Goal: Task Accomplishment & Management: Manage account settings

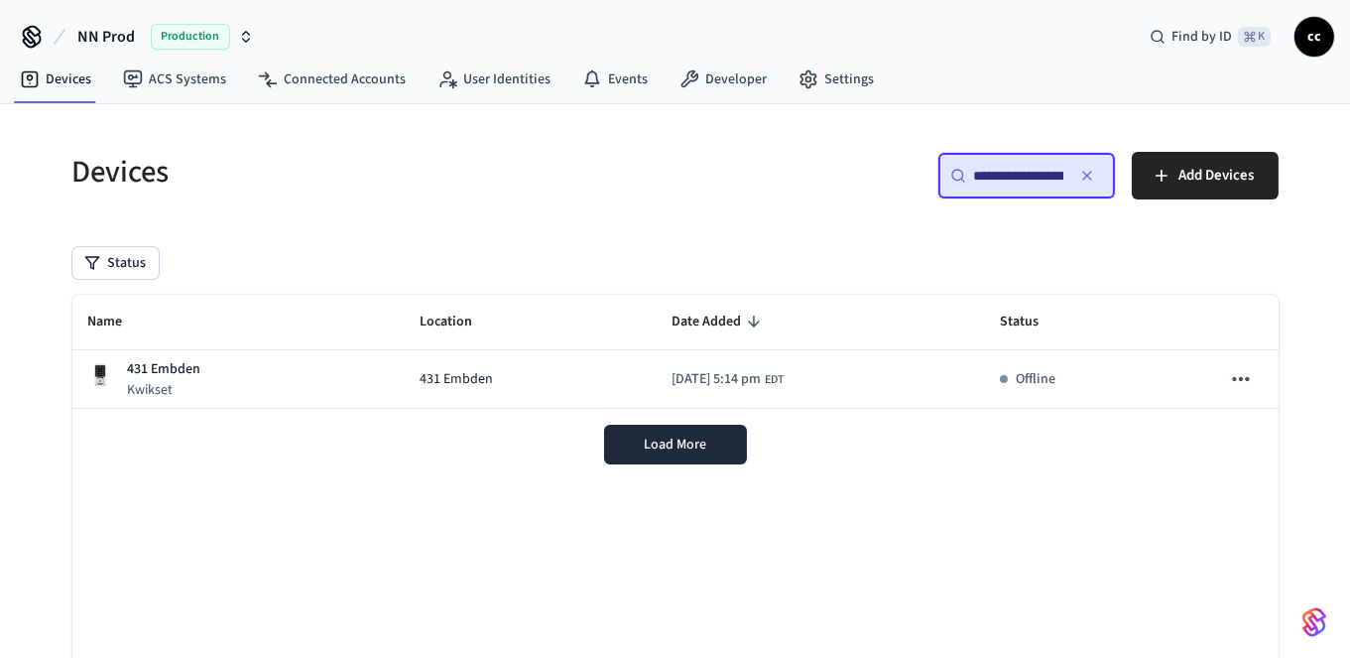
click at [1023, 175] on input "**********" at bounding box center [1018, 176] width 89 height 20
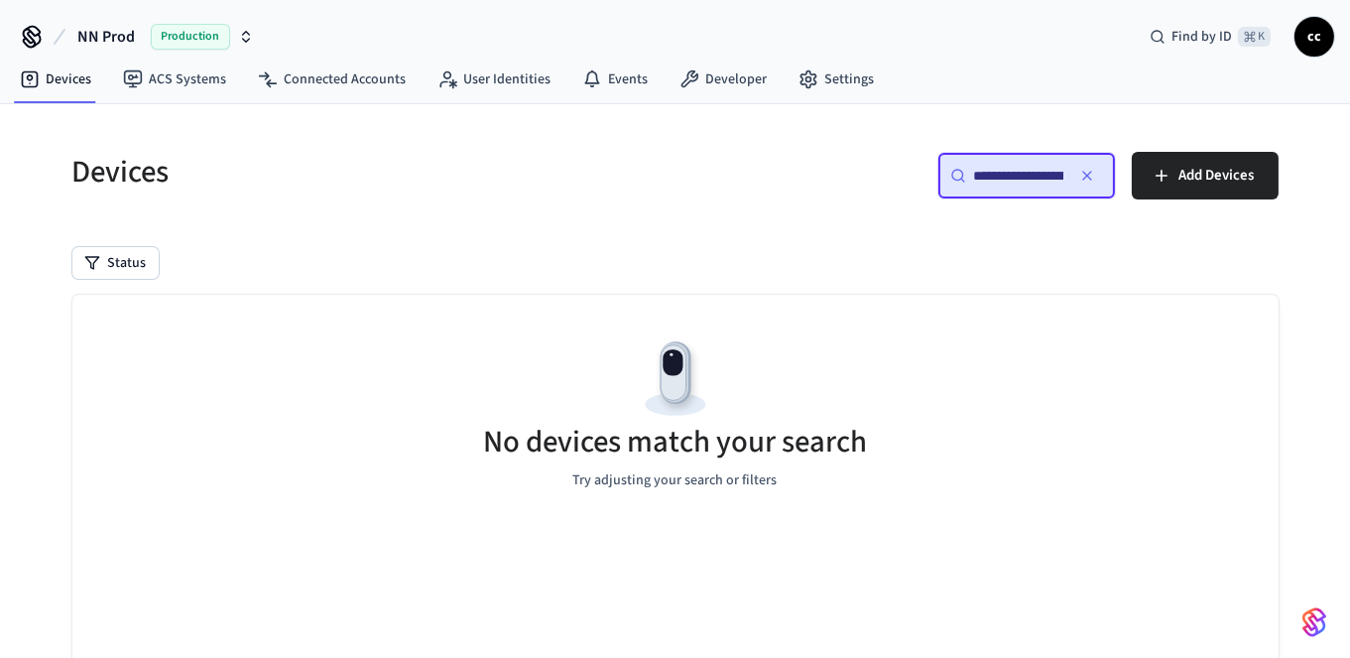
scroll to position [0, 155]
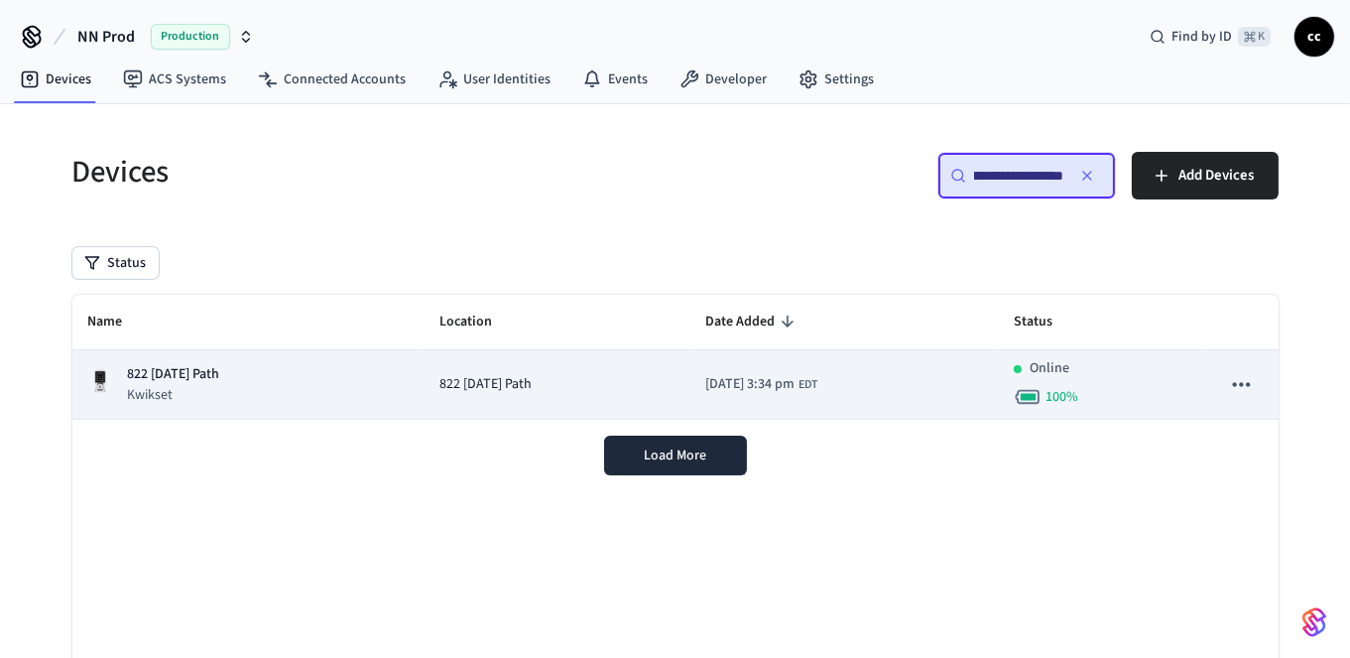
type input "**********"
click at [907, 367] on td "2025/10/09 at 3:34 pm EDT" at bounding box center [843, 384] width 308 height 69
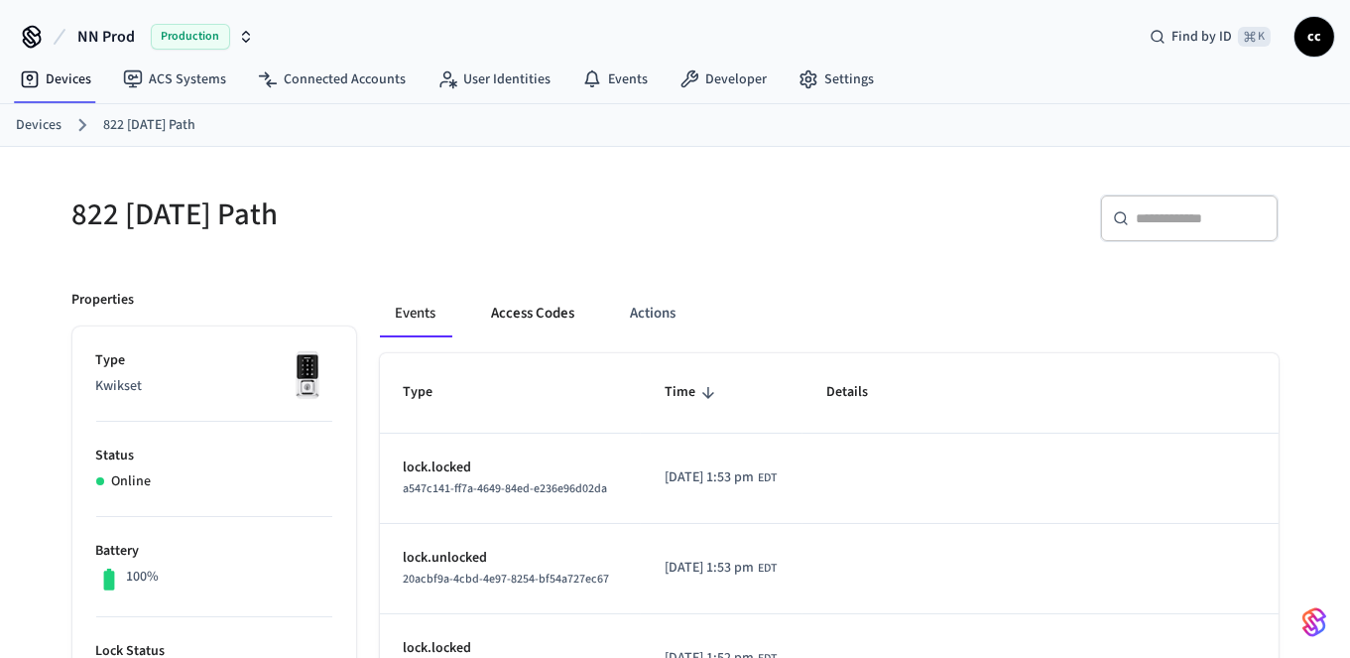
click at [535, 314] on button "Access Codes" at bounding box center [533, 314] width 115 height 48
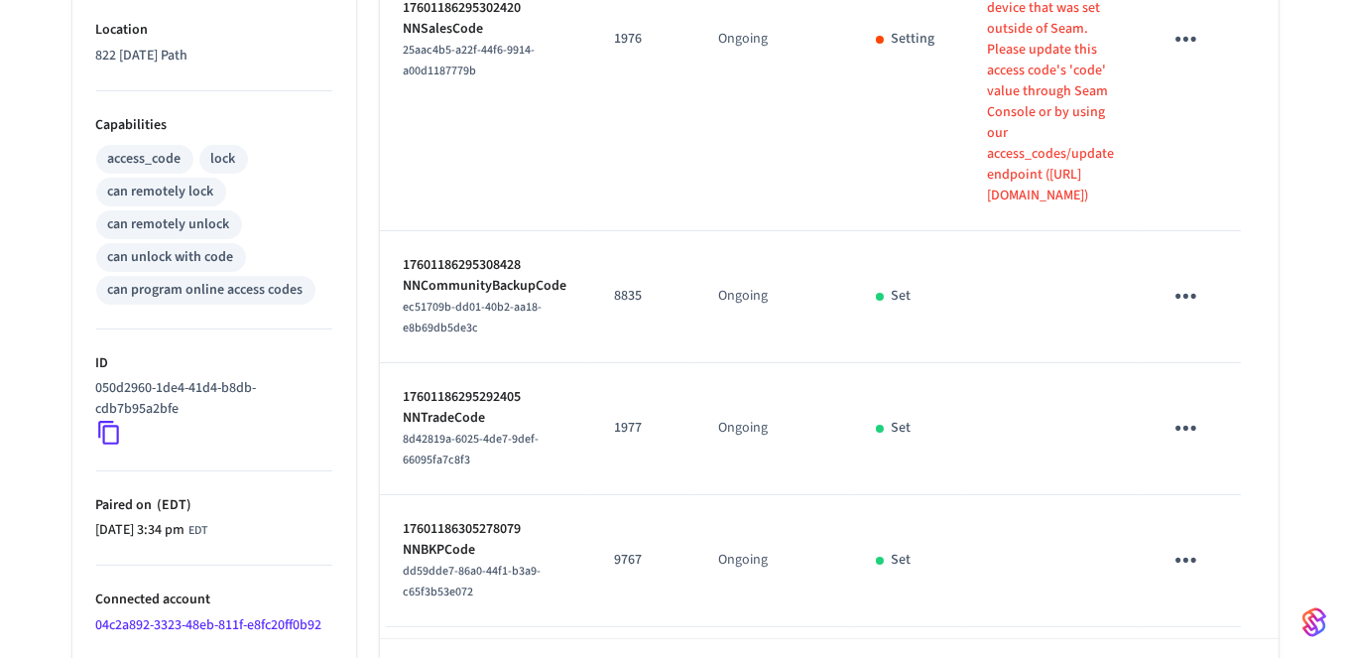
scroll to position [725, 0]
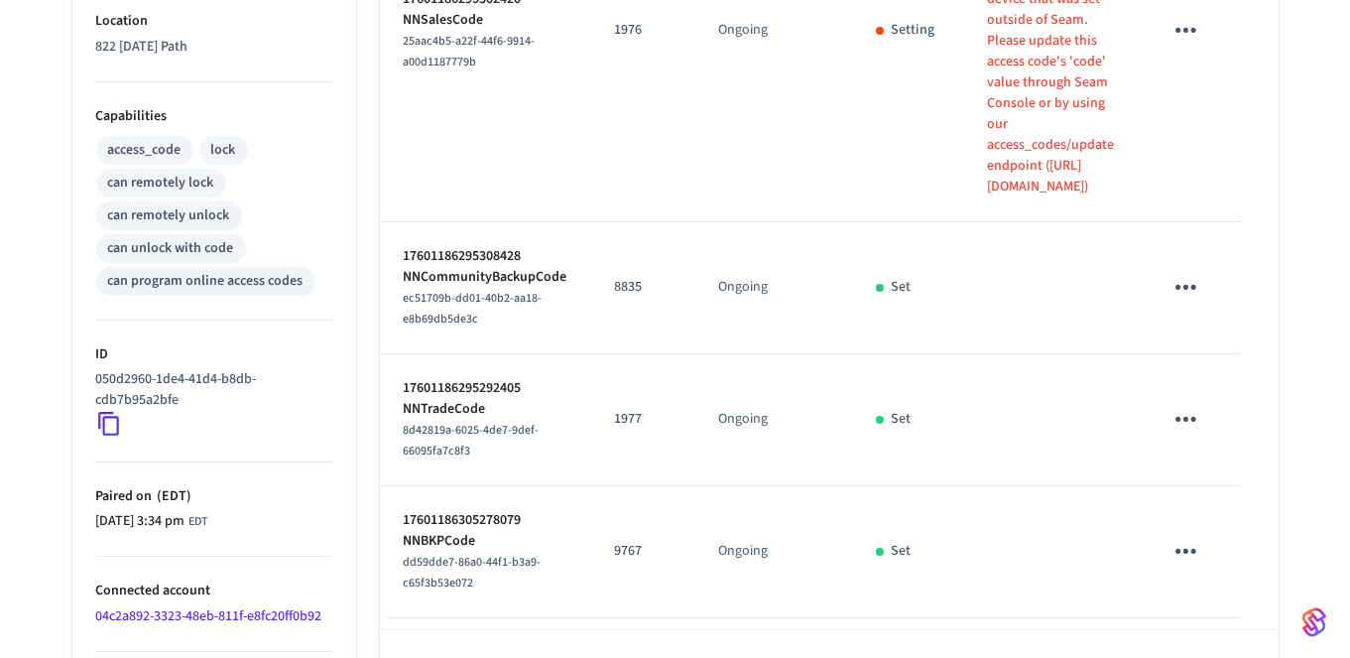
click at [1196, 30] on icon "sticky table" at bounding box center [1185, 30] width 21 height 5
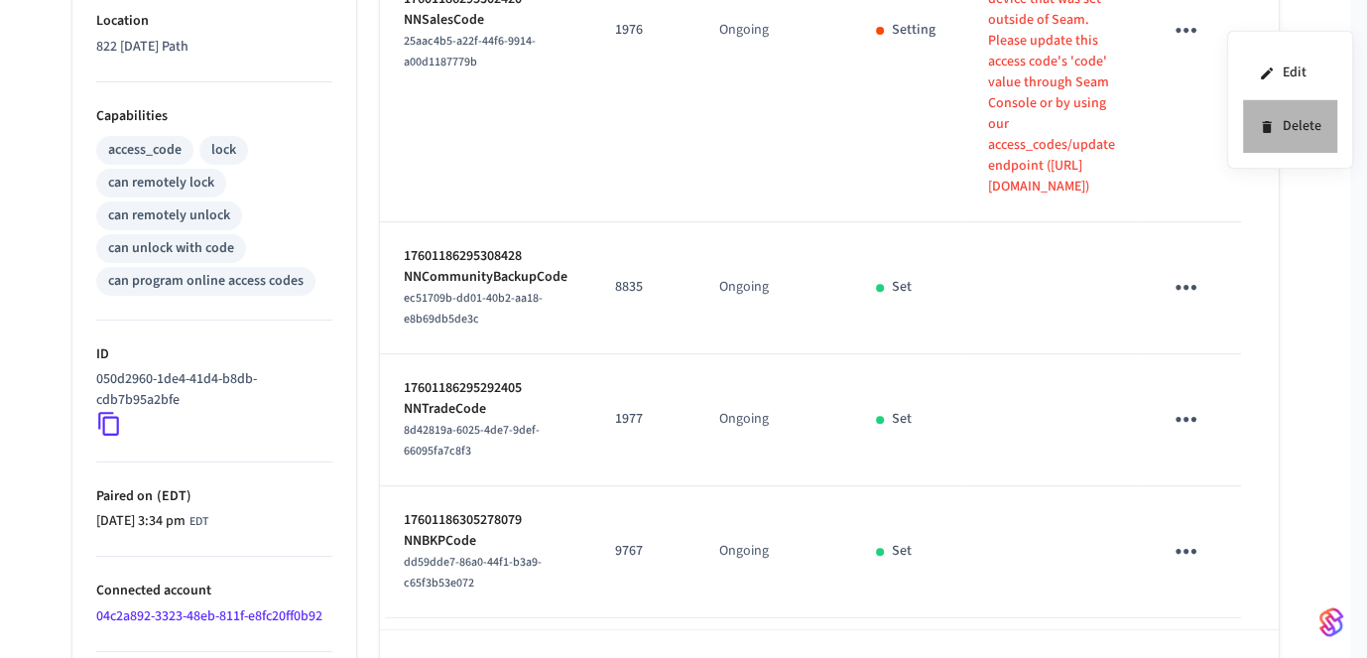
click at [1283, 125] on li "Delete" at bounding box center [1290, 126] width 94 height 53
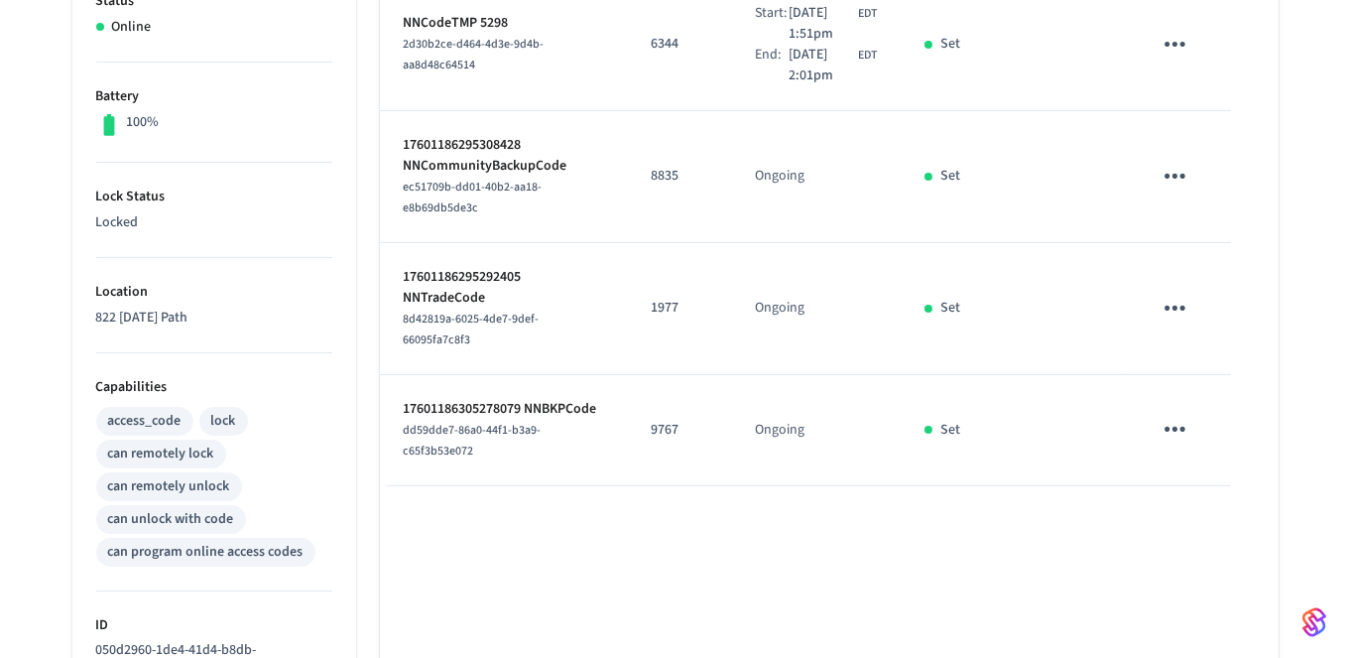
scroll to position [0, 0]
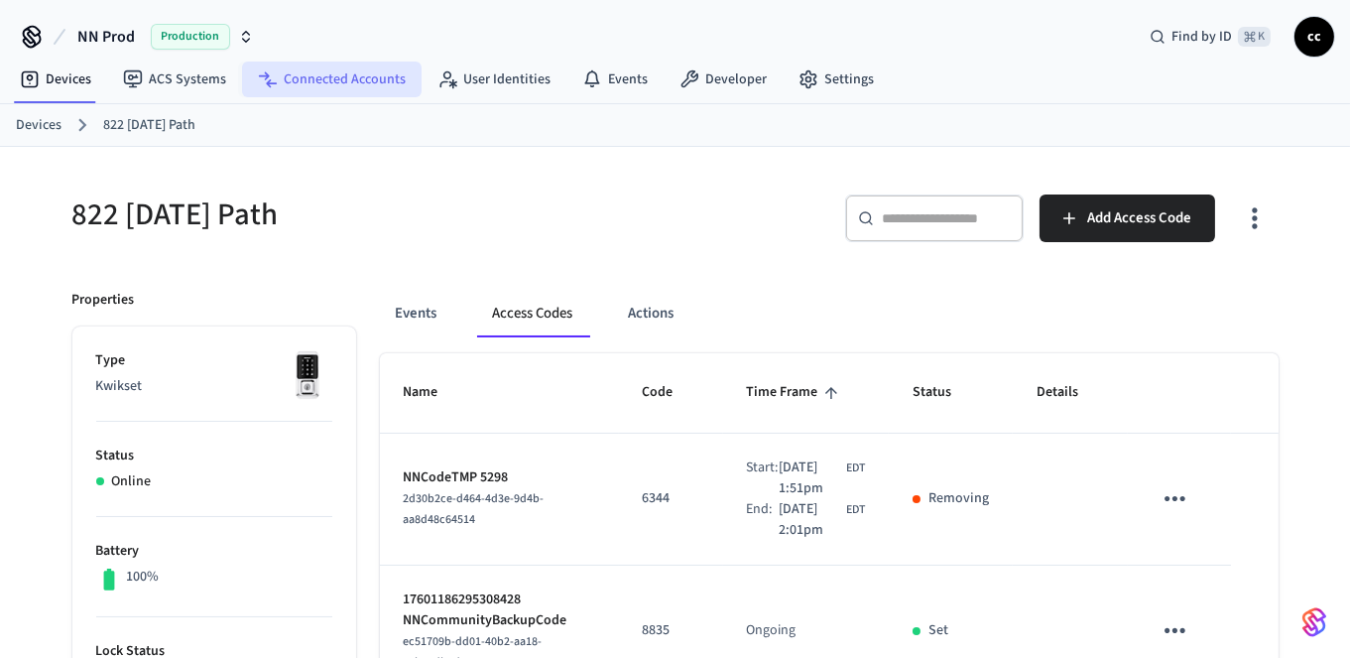
click at [349, 77] on link "Connected Accounts" at bounding box center [332, 79] width 180 height 36
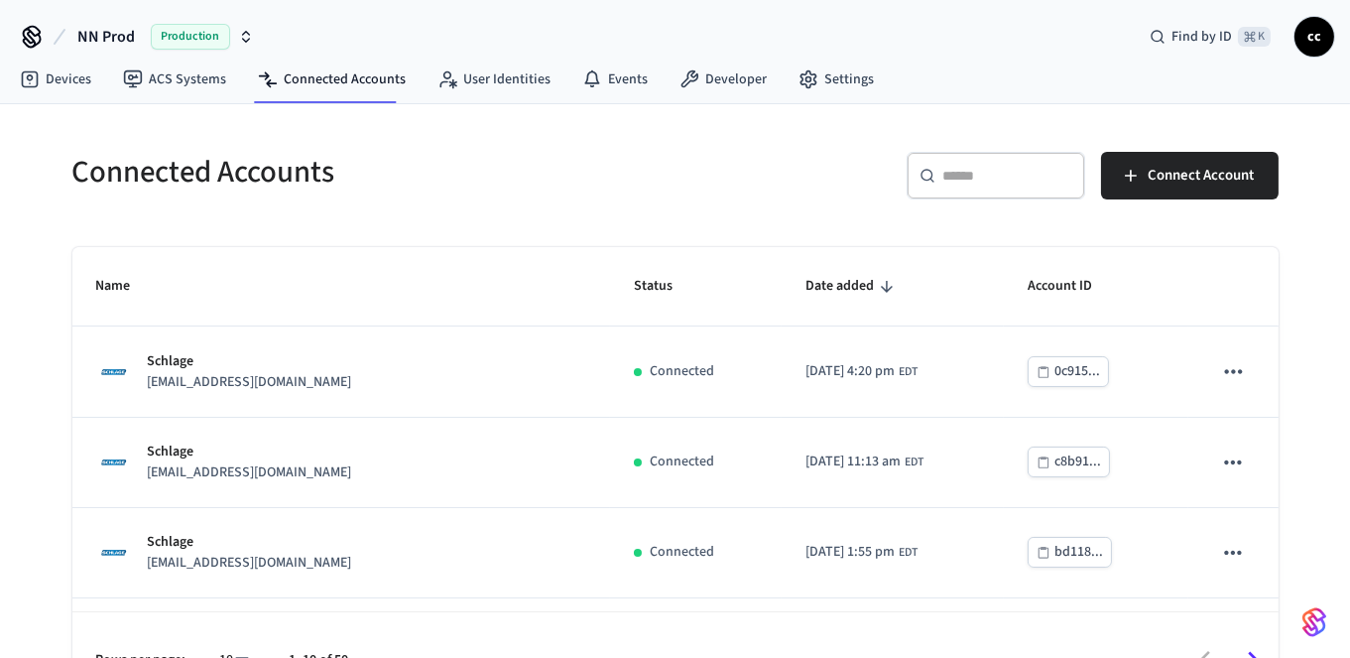
click at [970, 181] on input "text" at bounding box center [1007, 176] width 129 height 20
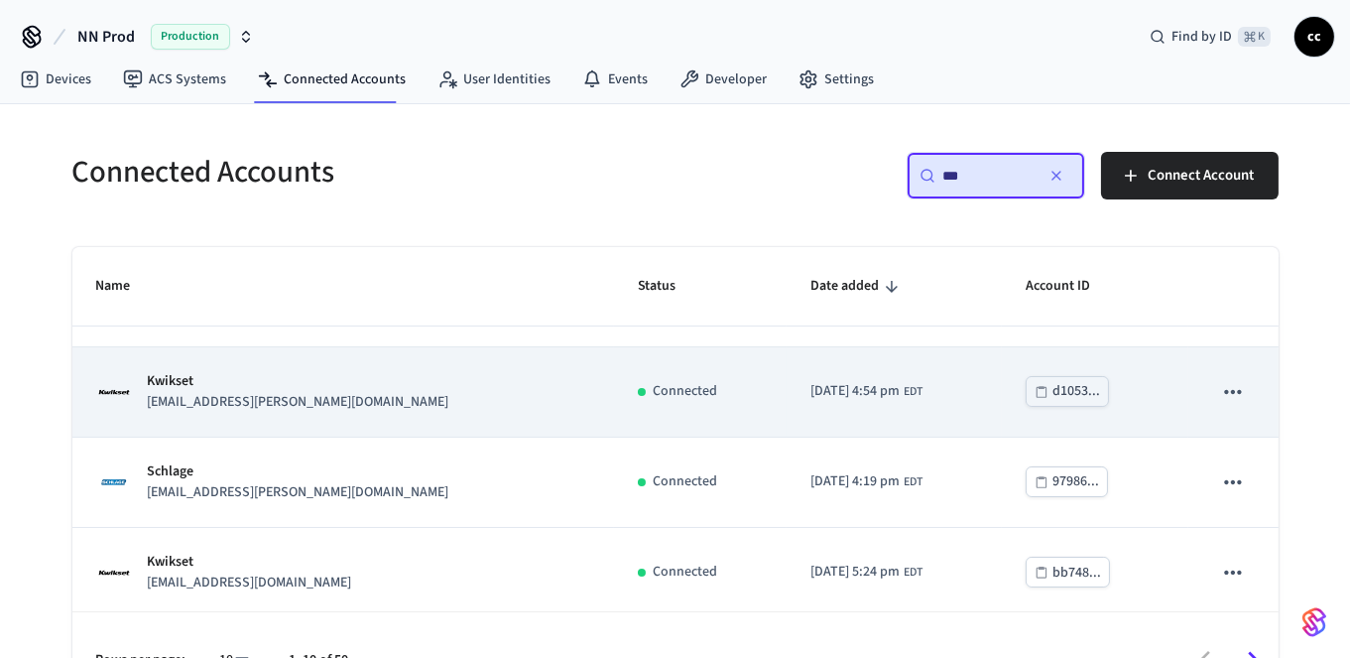
scroll to position [74, 0]
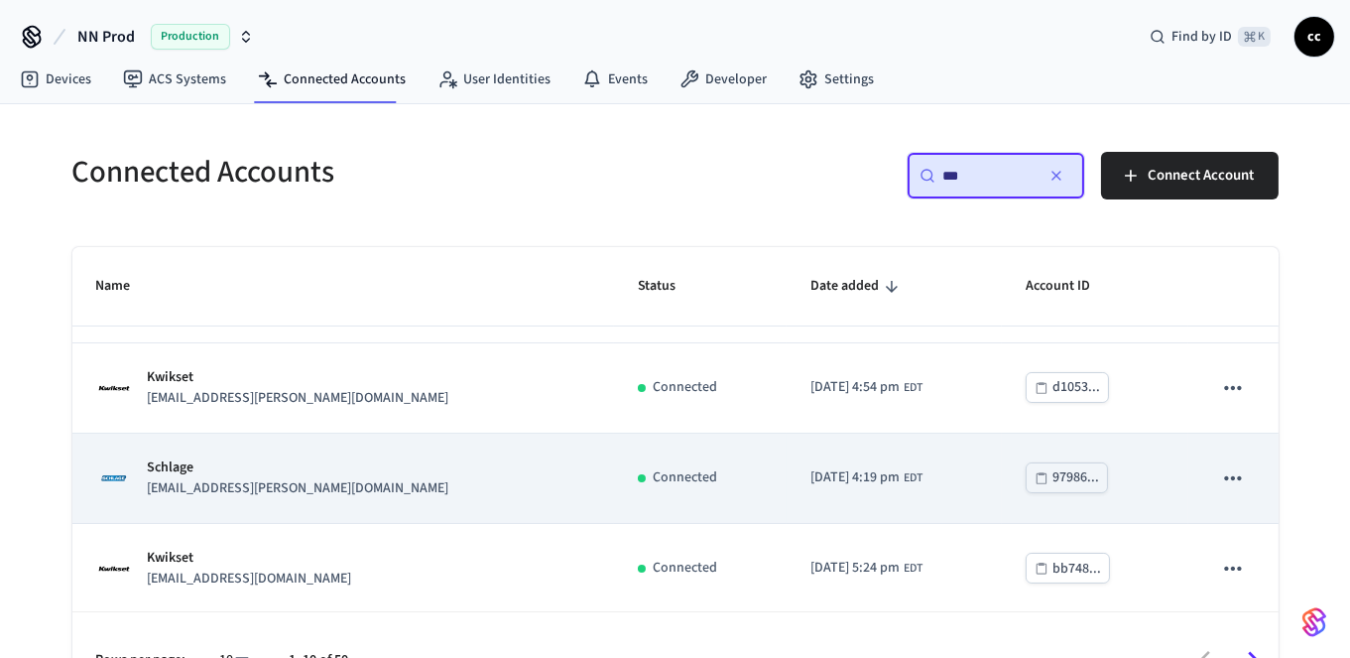
type input "***"
click at [641, 463] on td "Connected" at bounding box center [700, 478] width 173 height 90
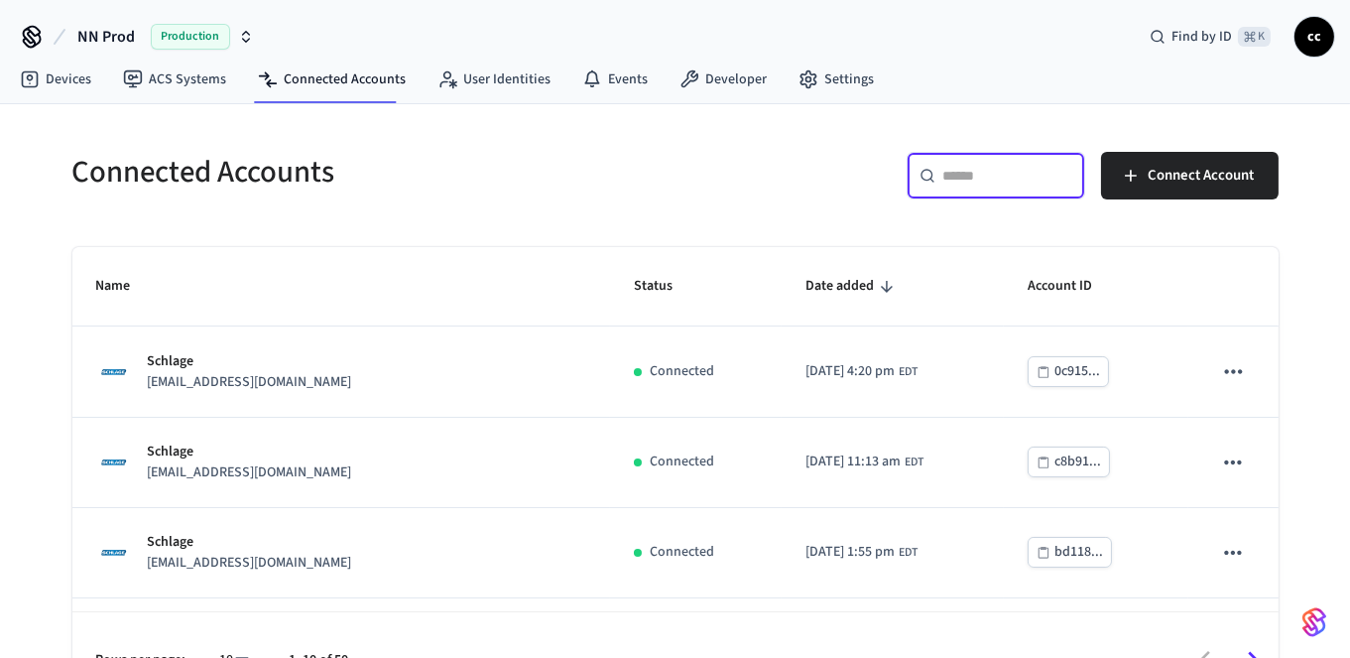
click at [986, 183] on input "text" at bounding box center [1007, 176] width 129 height 20
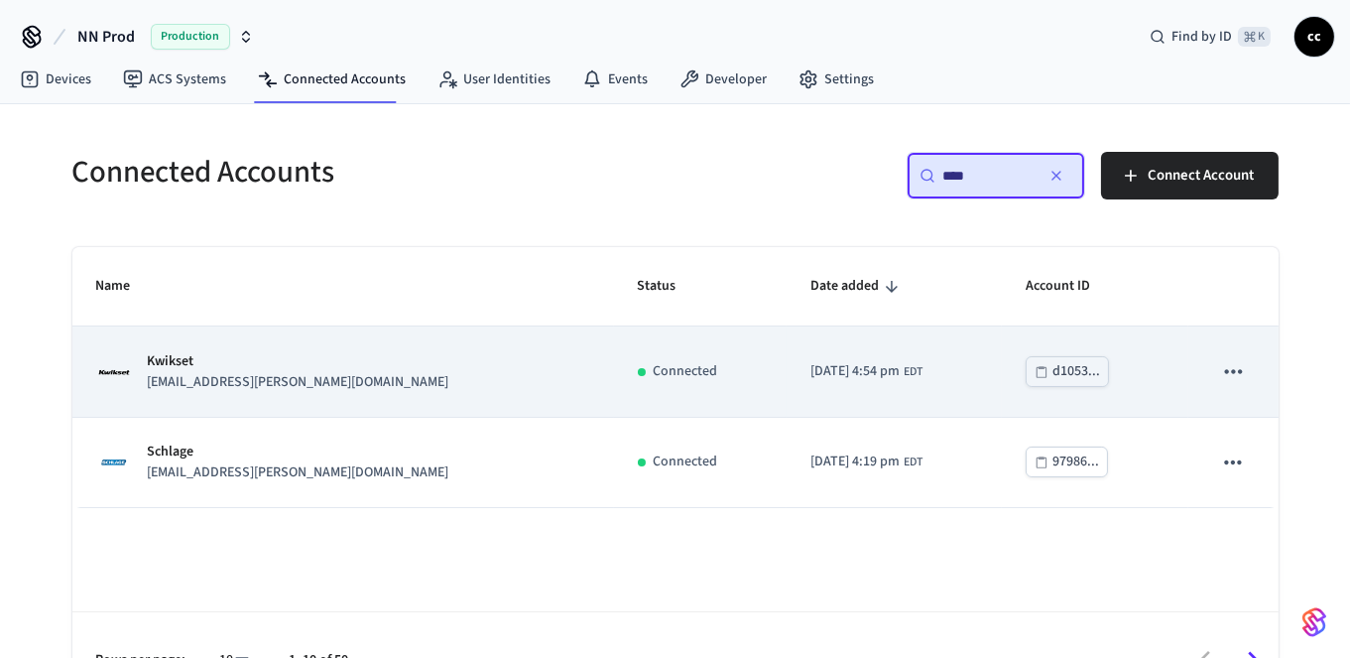
type input "****"
click at [638, 367] on div "Connected" at bounding box center [700, 371] width 125 height 21
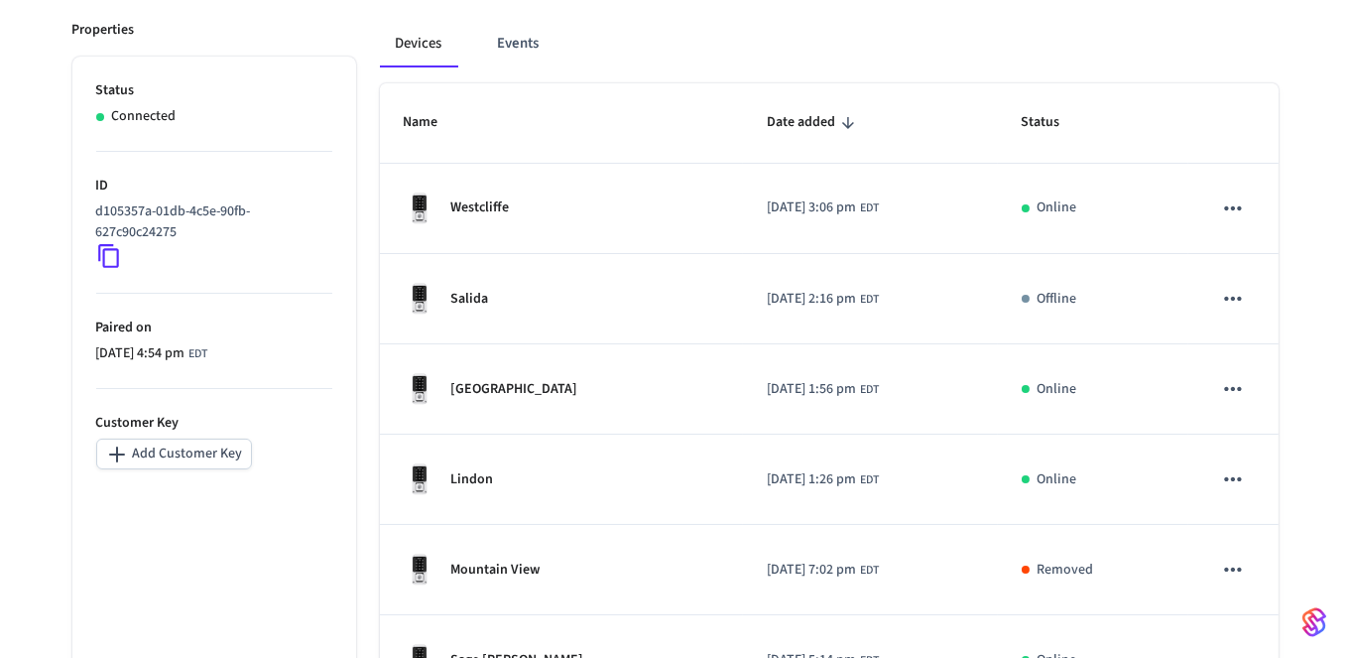
scroll to position [291, 0]
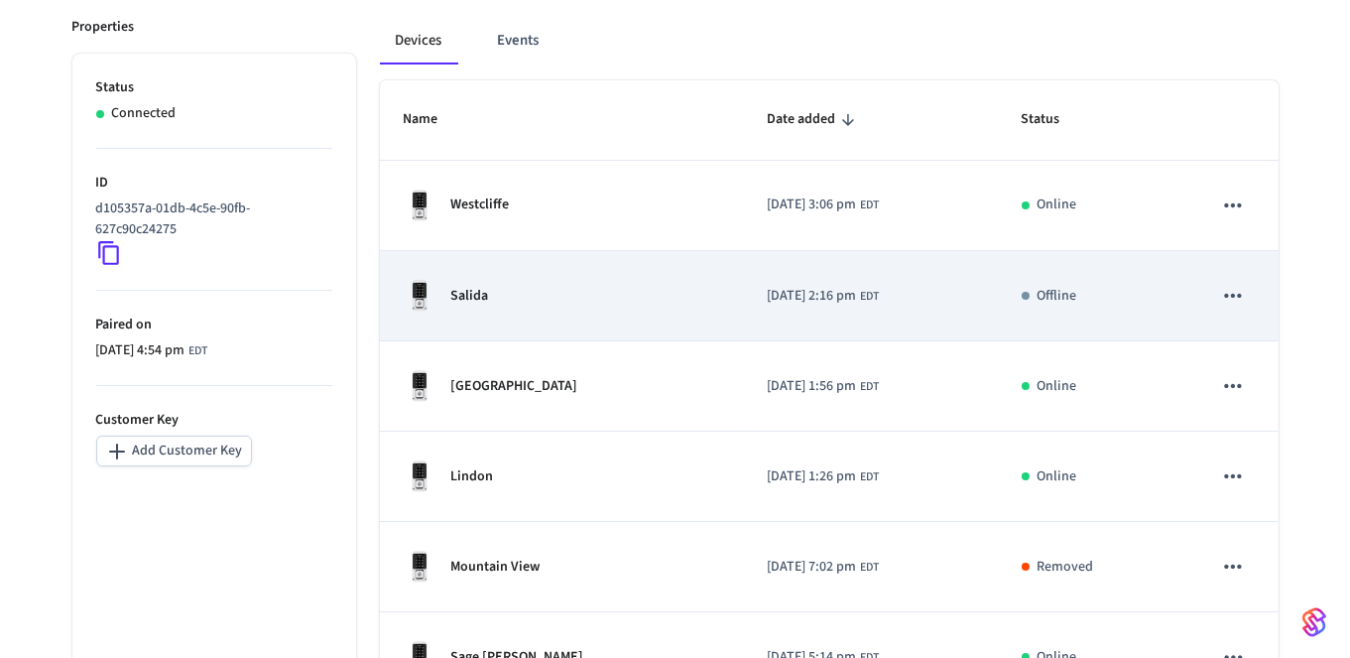
click at [630, 301] on div "Salida" at bounding box center [562, 296] width 316 height 32
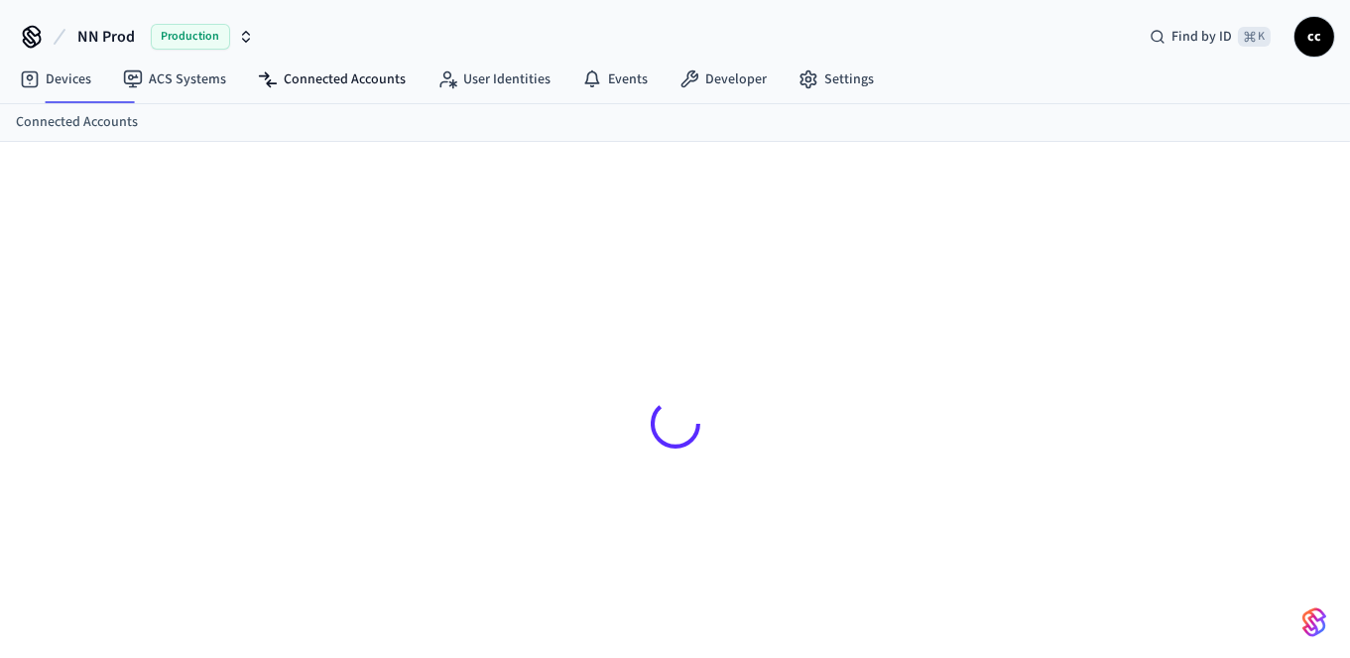
scroll to position [25, 0]
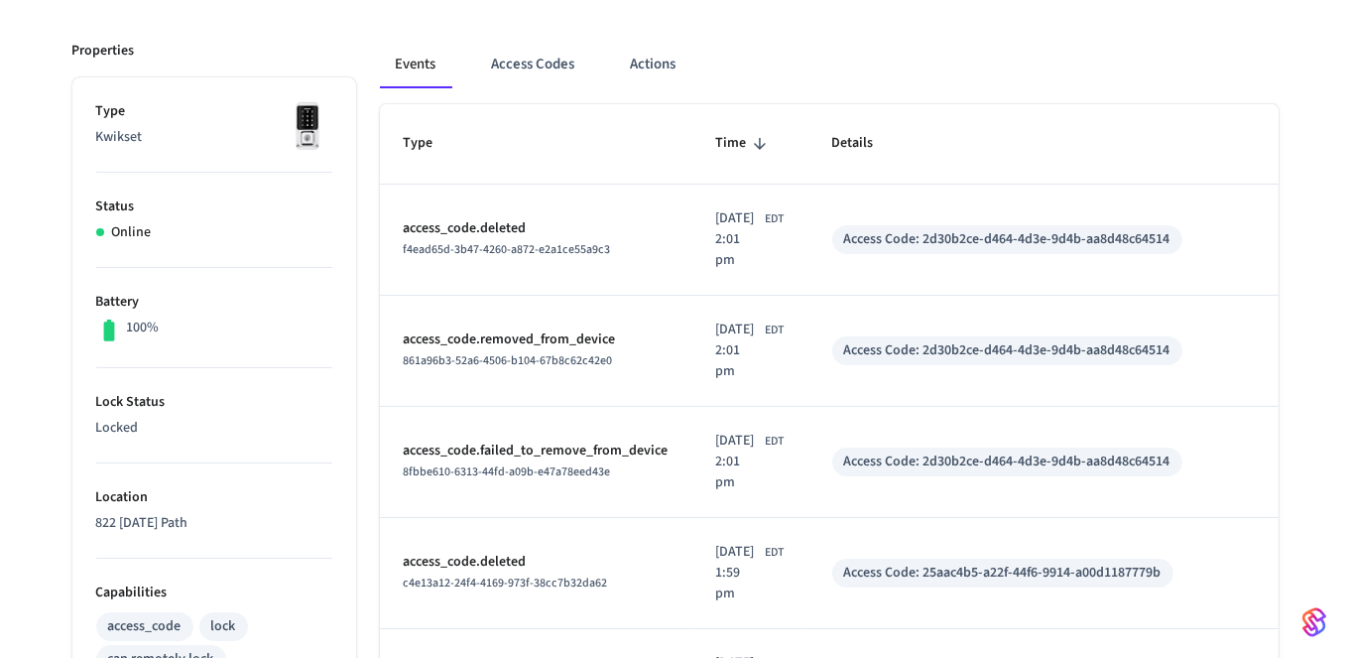
scroll to position [262, 0]
